Goal: Find specific page/section: Locate a particular part of the current website

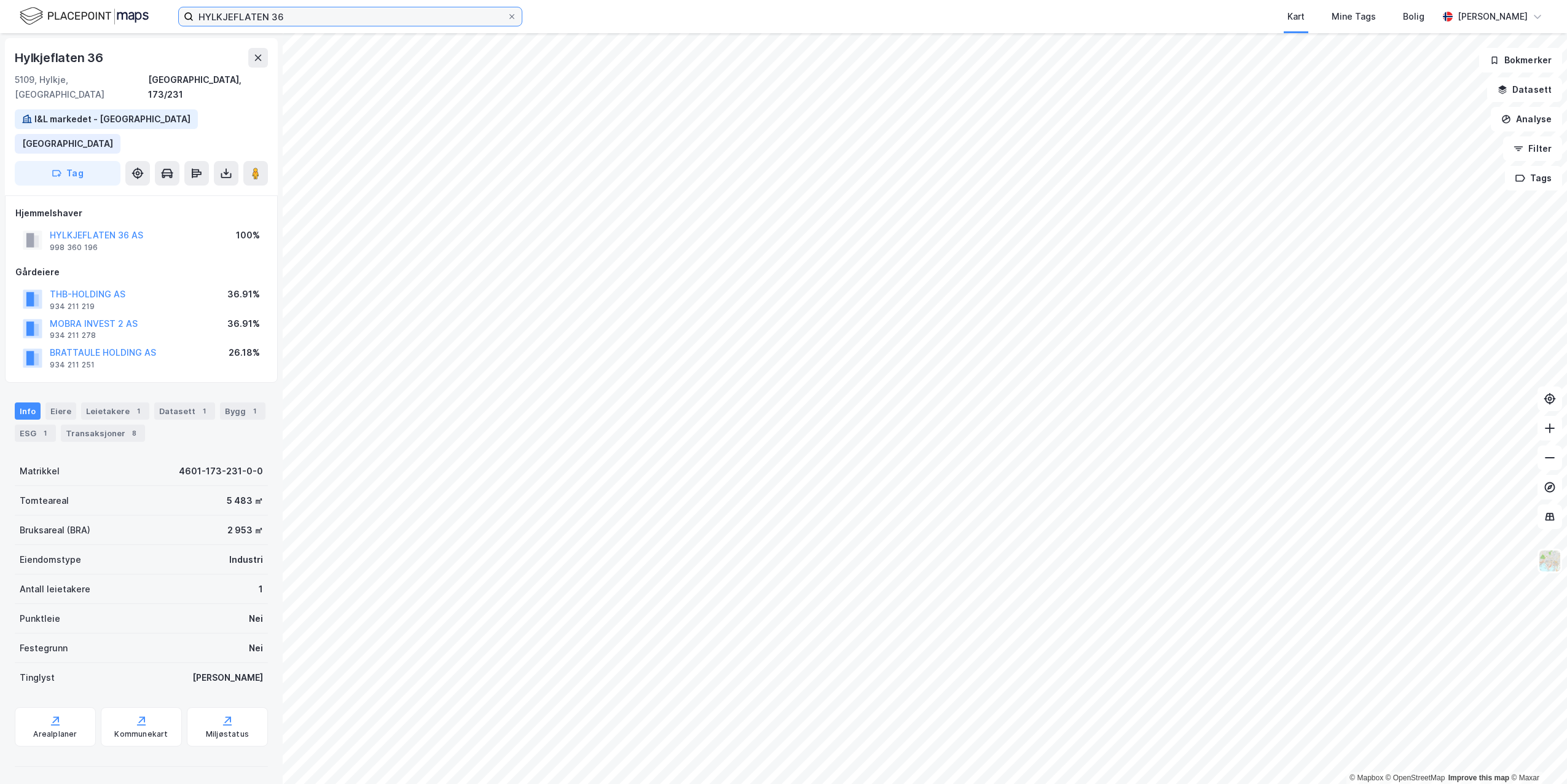
click at [286, 11] on input "HYLKJEFLATEN 36" at bounding box center [350, 16] width 313 height 19
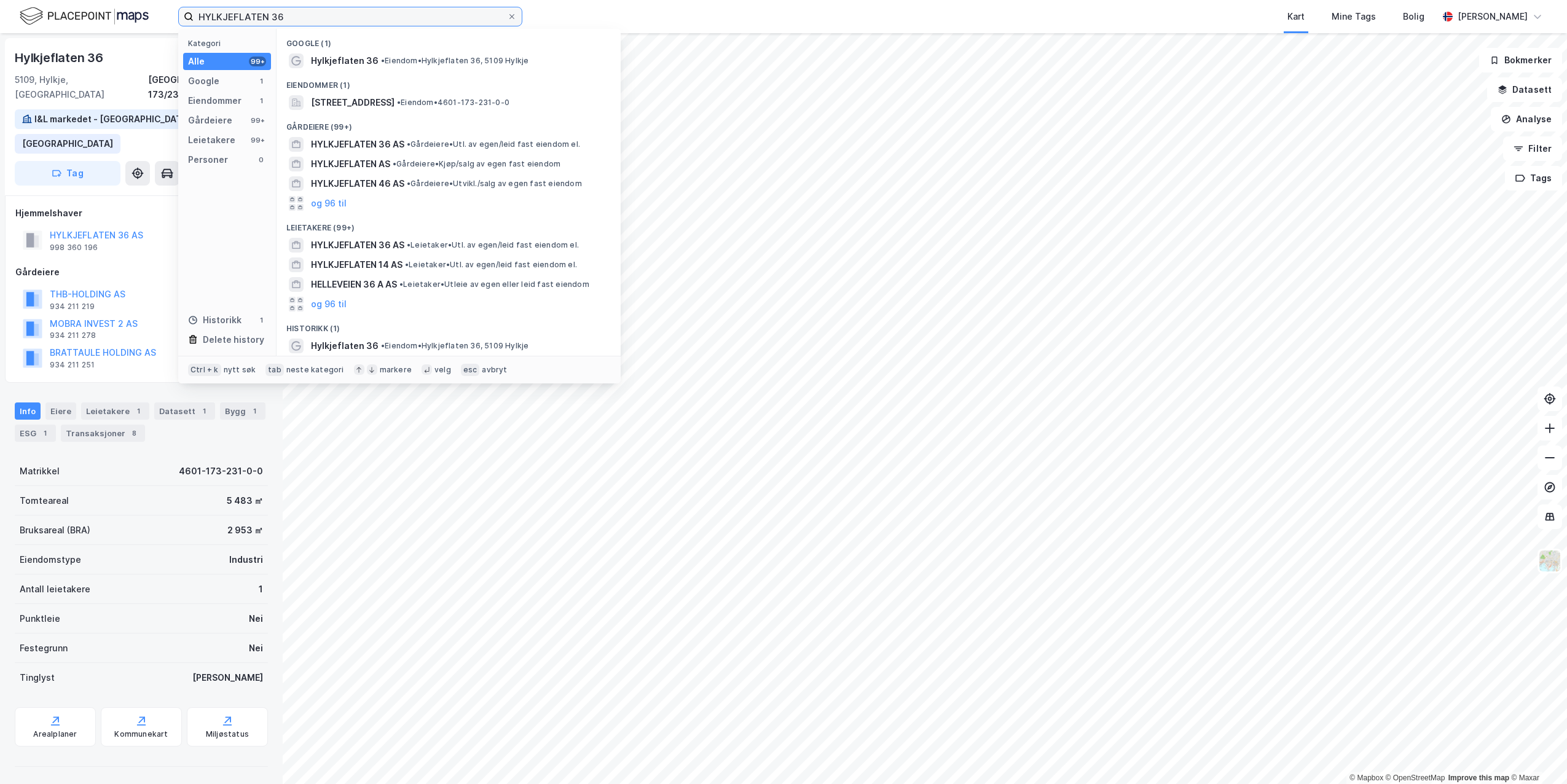
click at [286, 14] on input "HYLKJEFLATEN 36" at bounding box center [350, 16] width 313 height 19
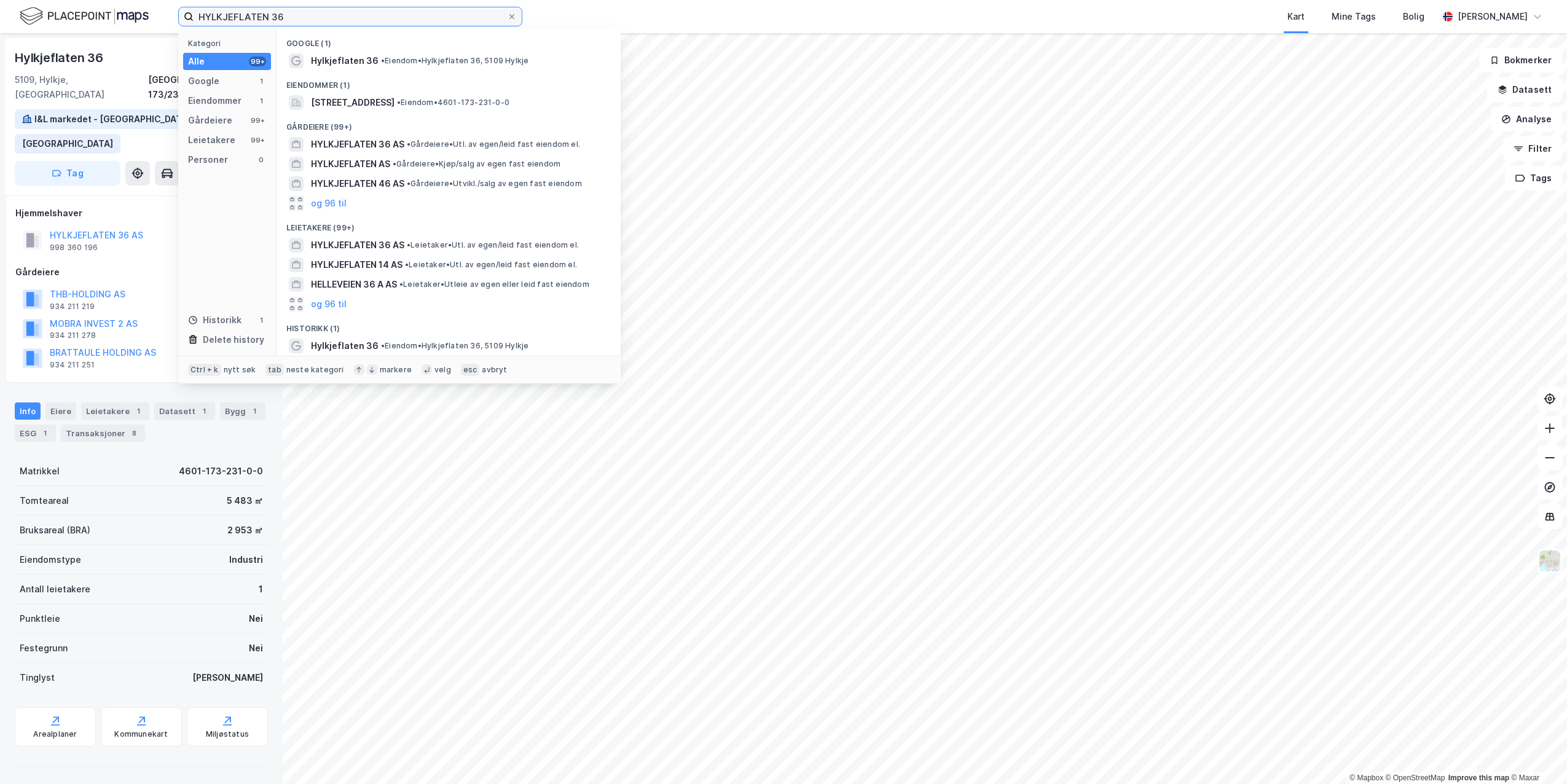
click at [303, 19] on input "HYLKJEFLATEN 36" at bounding box center [350, 16] width 313 height 19
click at [316, 14] on input "HYLKJEFLATEN 36" at bounding box center [350, 16] width 313 height 19
click at [323, 15] on input "HYLKJEFLATEN 36" at bounding box center [350, 16] width 313 height 19
drag, startPoint x: 323, startPoint y: 15, endPoint x: 69, endPoint y: 9, distance: 254.1
click at [69, 9] on div "HYLKJEFLATEN 36 Kategori Alle 99+ Google 1 Eiendommer 1 Gårdeiere 99+ Leietaker…" at bounding box center [784, 16] width 1567 height 33
